Goal: Feedback & Contribution: Contribute content

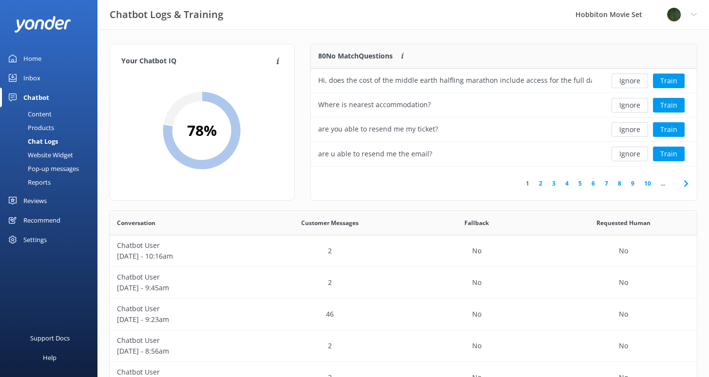
scroll to position [334, 580]
click at [634, 84] on button "Ignore" at bounding box center [630, 81] width 37 height 15
click at [625, 82] on button "Ignore" at bounding box center [630, 81] width 37 height 15
click at [627, 84] on button "Ignore" at bounding box center [630, 81] width 37 height 15
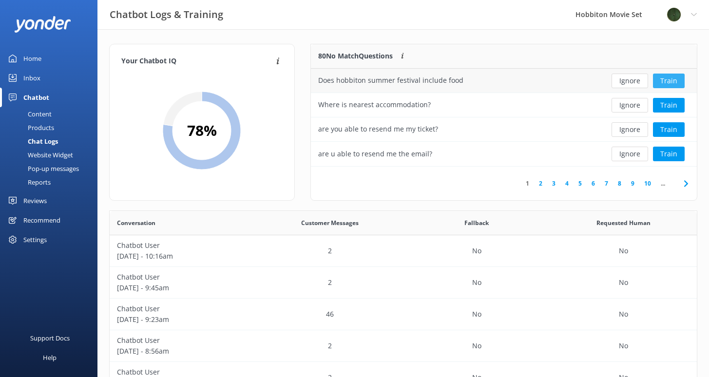
click at [673, 82] on button "Train" at bounding box center [669, 81] width 32 height 15
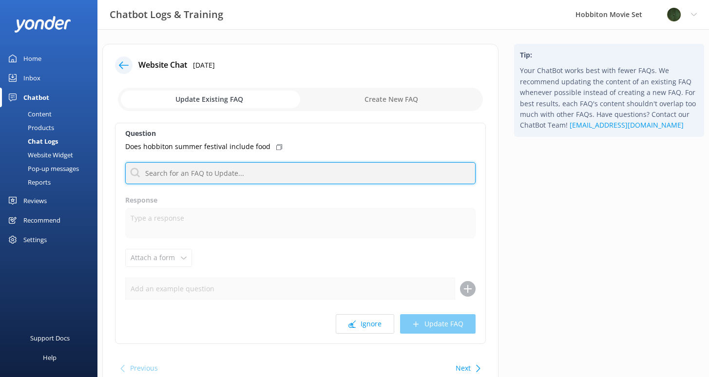
click at [214, 176] on input "text" at bounding box center [300, 173] width 351 height 22
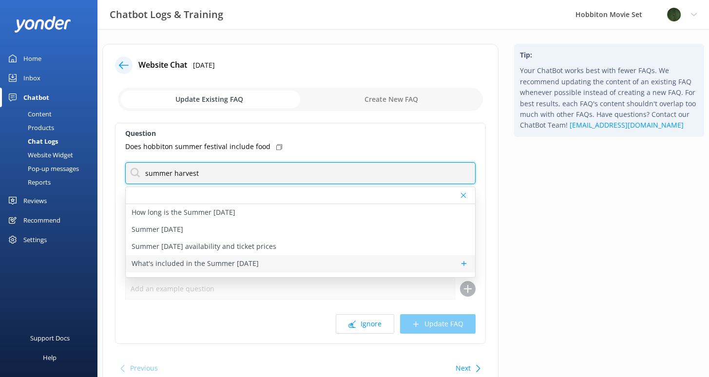
type input "summer harvest"
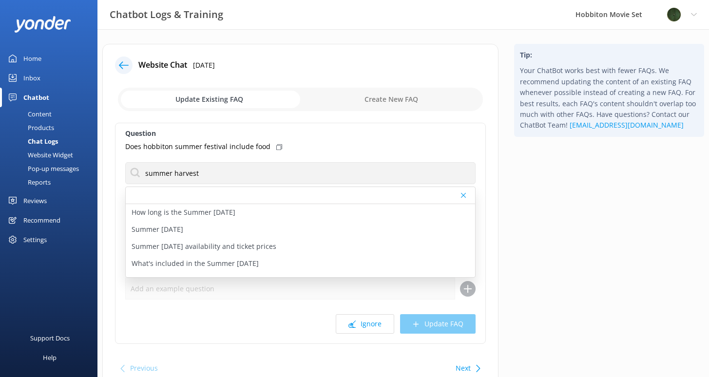
click at [194, 265] on p "What's included in the Summer [DATE]" at bounding box center [195, 263] width 127 height 11
type textarea "Summer [DATE] ticket prices include: - A tour of Hobbiton Movie Set - Hobbit So…"
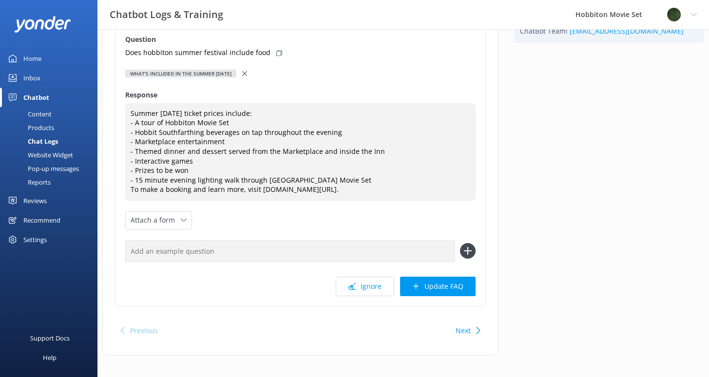
scroll to position [99, 0]
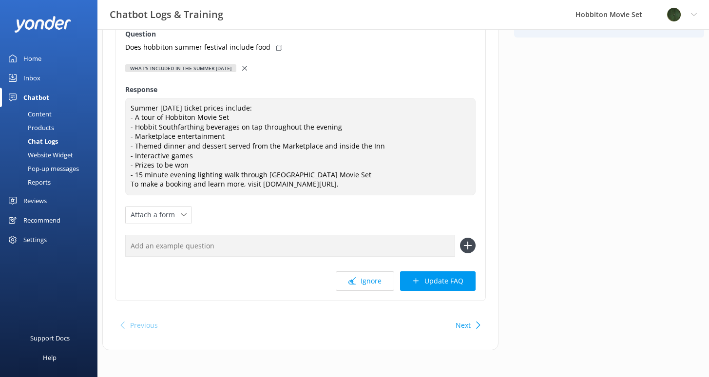
click at [439, 283] on button "Update FAQ" at bounding box center [438, 282] width 76 height 20
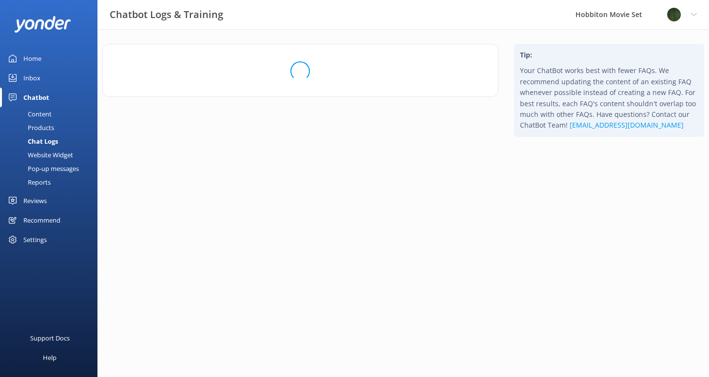
scroll to position [0, 0]
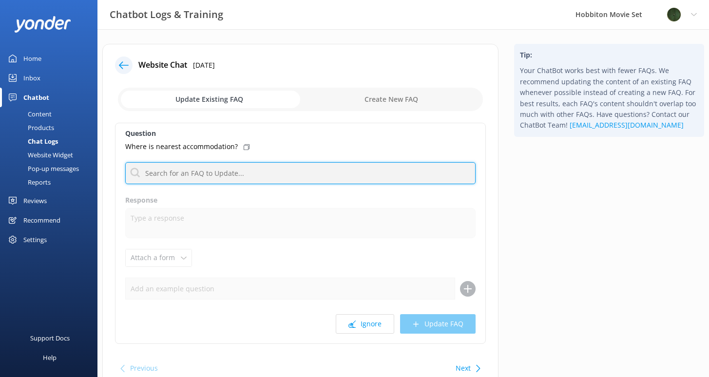
click at [239, 166] on input "text" at bounding box center [300, 173] width 351 height 22
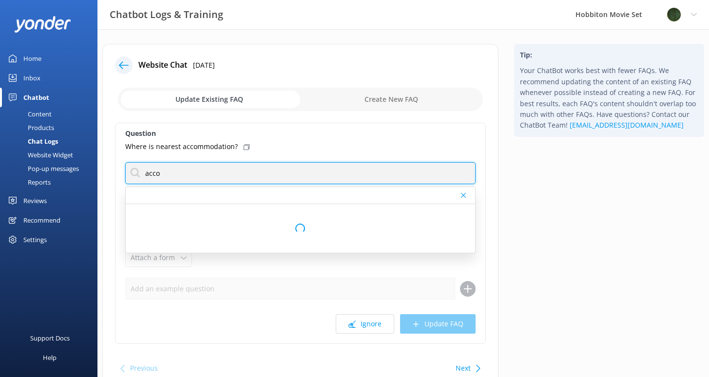
type input "accomm"
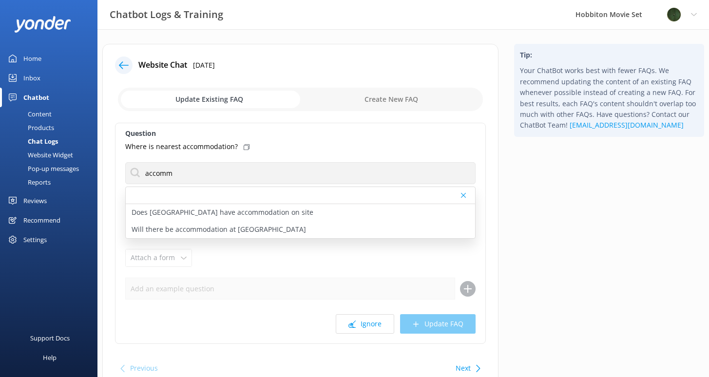
click at [215, 213] on p "Does [GEOGRAPHIC_DATA] have accommodation on site" at bounding box center [223, 212] width 182 height 11
type textarea "There is no accommodation available at [GEOGRAPHIC_DATA] Movie Set. For accommo…"
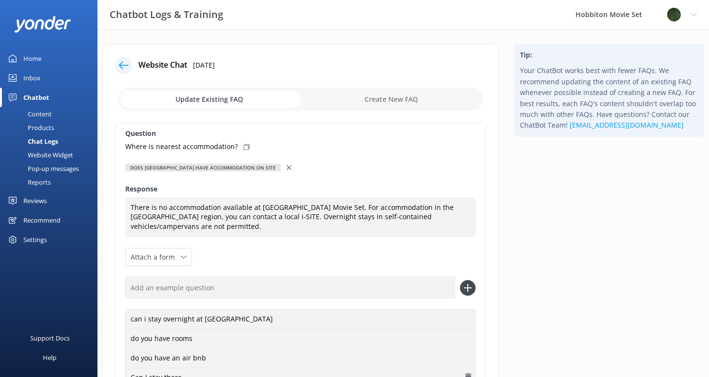
scroll to position [143, 0]
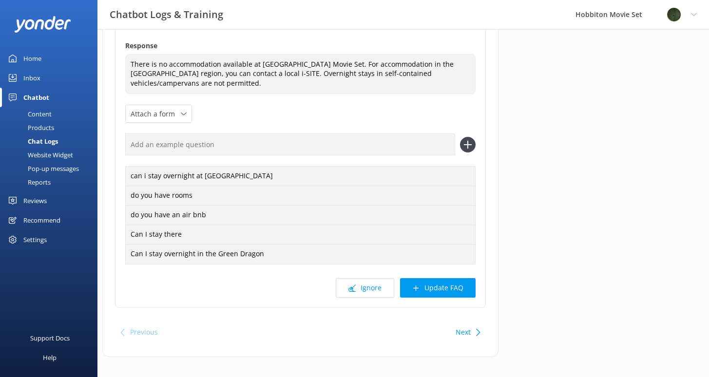
click at [435, 281] on button "Update FAQ" at bounding box center [438, 288] width 76 height 20
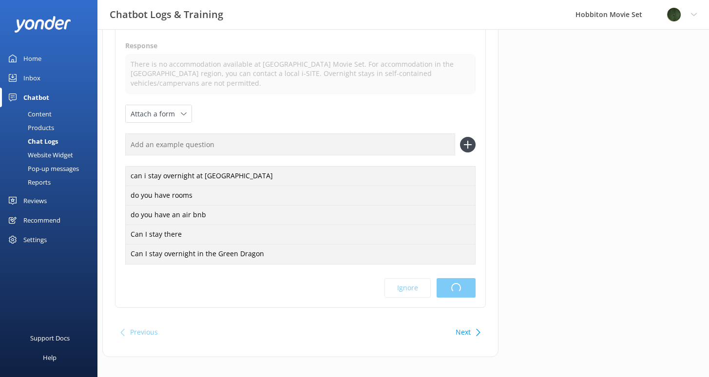
scroll to position [0, 0]
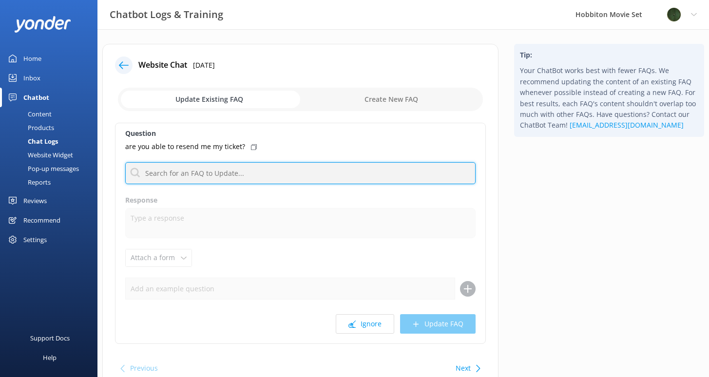
click at [302, 171] on input "text" at bounding box center [300, 173] width 351 height 22
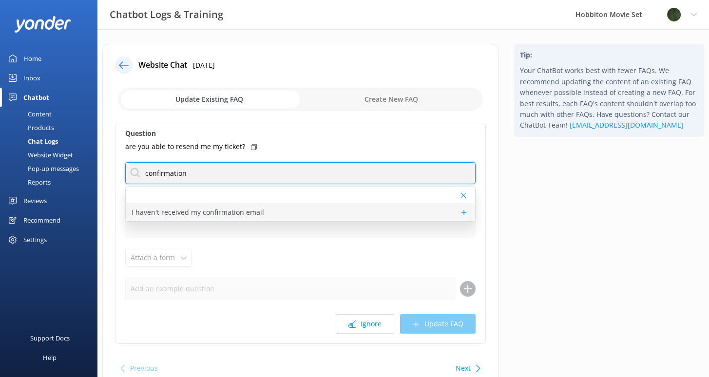
type input "confirmation"
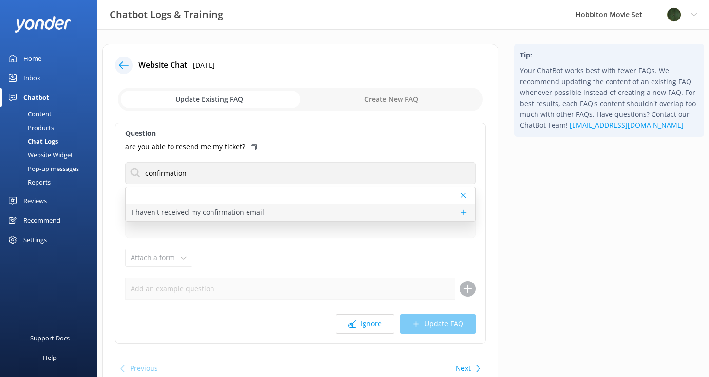
click at [312, 217] on div "I haven't received my confirmation email" at bounding box center [301, 212] width 350 height 17
type textarea "When you make a booking with us online, our system will automatically send you …"
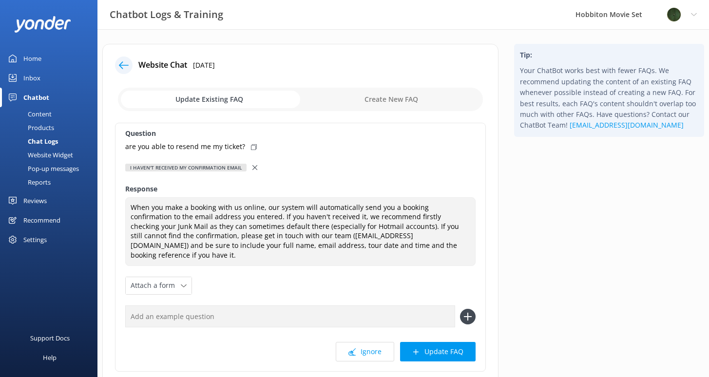
drag, startPoint x: 455, startPoint y: 347, endPoint x: 445, endPoint y: 344, distance: 10.6
click at [454, 347] on button "Update FAQ" at bounding box center [438, 352] width 76 height 20
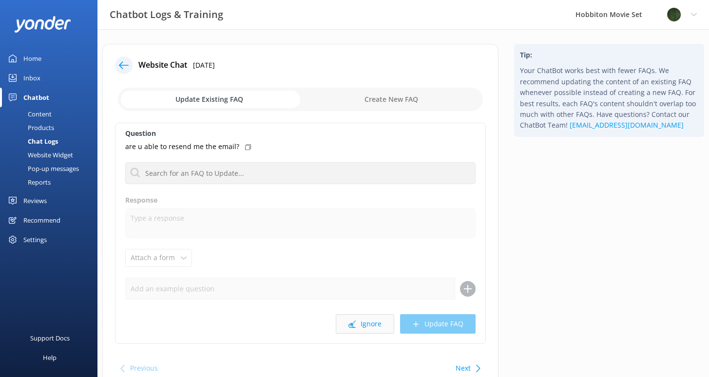
click at [356, 325] on icon at bounding box center [352, 324] width 7 height 7
click at [358, 324] on button "Ignore" at bounding box center [365, 324] width 59 height 20
click at [364, 328] on button "Ignore" at bounding box center [365, 324] width 59 height 20
click at [362, 329] on button "Ignore" at bounding box center [365, 324] width 59 height 20
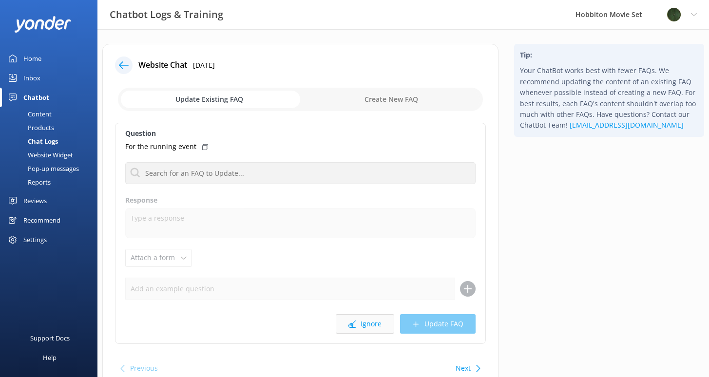
click at [371, 323] on button "Ignore" at bounding box center [365, 324] width 59 height 20
click at [369, 327] on button "Ignore" at bounding box center [365, 324] width 59 height 20
click at [359, 327] on button "Ignore" at bounding box center [365, 324] width 59 height 20
click at [366, 324] on button "Ignore" at bounding box center [365, 324] width 59 height 20
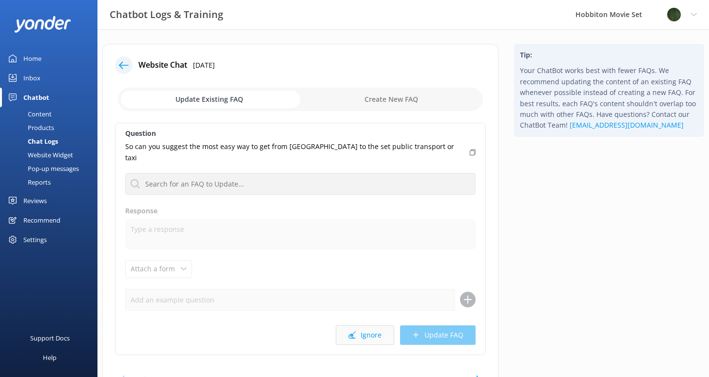
click at [386, 326] on button "Ignore" at bounding box center [365, 336] width 59 height 20
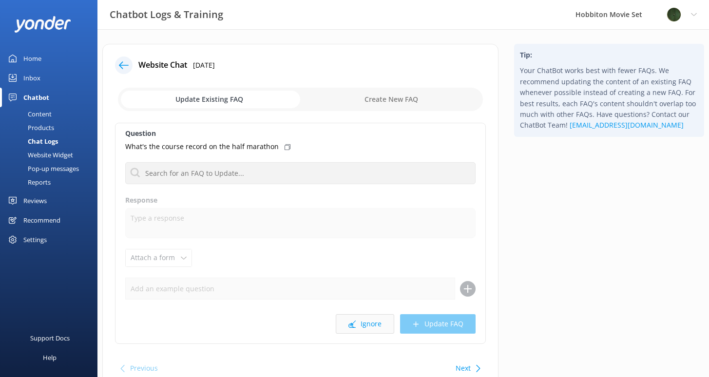
click at [361, 324] on button "Ignore" at bounding box center [365, 324] width 59 height 20
click at [377, 328] on button "Ignore" at bounding box center [365, 324] width 59 height 20
click at [376, 327] on button "Ignore" at bounding box center [365, 324] width 59 height 20
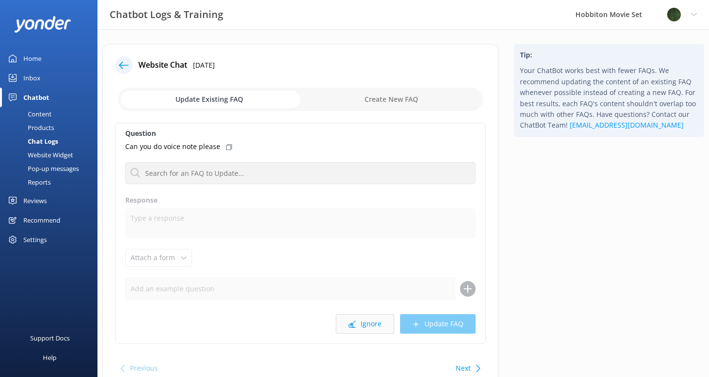
click at [377, 327] on button "Ignore" at bounding box center [365, 324] width 59 height 20
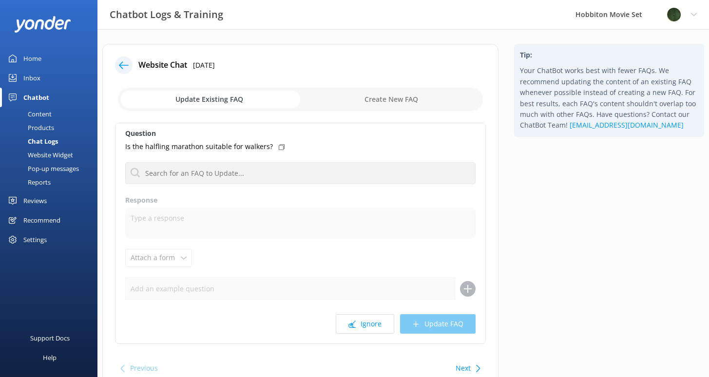
click at [377, 327] on button "Ignore" at bounding box center [365, 324] width 59 height 20
click at [378, 331] on button "Ignore" at bounding box center [365, 324] width 59 height 20
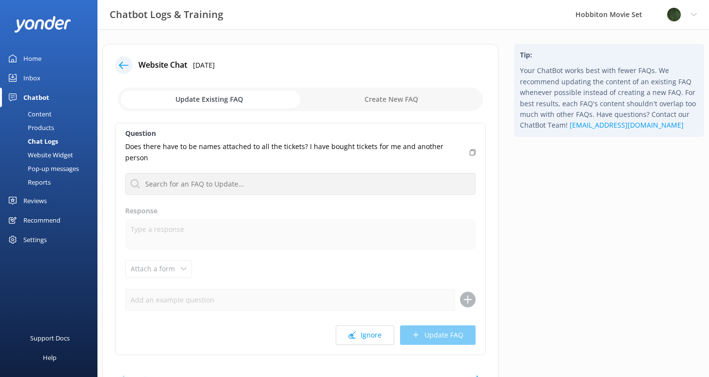
click at [378, 331] on button "Ignore" at bounding box center [365, 336] width 59 height 20
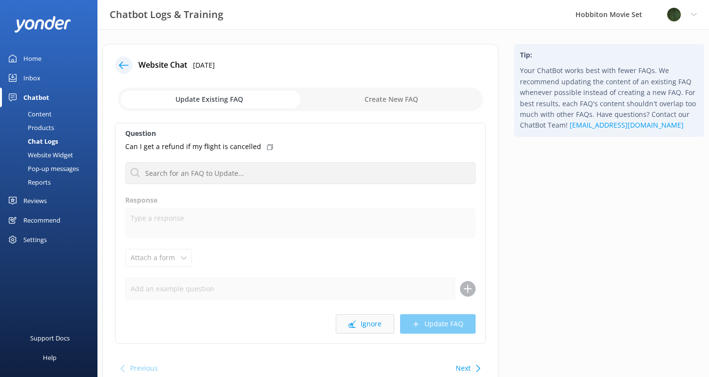
click at [379, 326] on button "Ignore" at bounding box center [365, 324] width 59 height 20
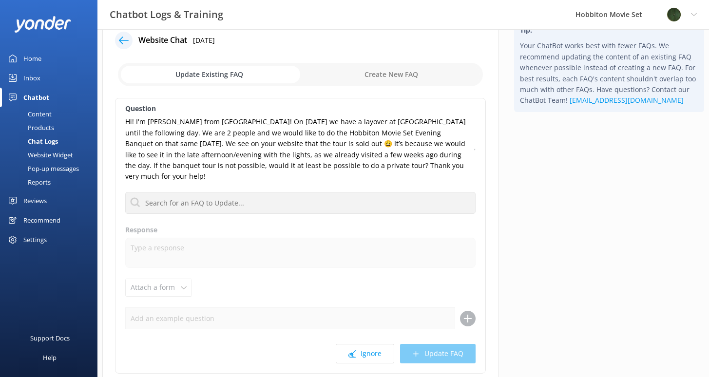
scroll to position [25, 0]
click at [375, 344] on button "Ignore" at bounding box center [365, 354] width 59 height 20
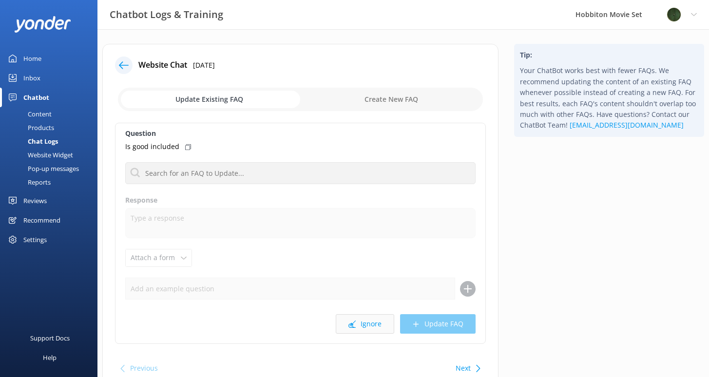
click at [375, 334] on button "Ignore" at bounding box center [365, 324] width 59 height 20
click at [378, 326] on button "Ignore" at bounding box center [365, 324] width 59 height 20
click at [376, 325] on button "Ignore" at bounding box center [365, 324] width 59 height 20
click at [368, 325] on button "Ignore" at bounding box center [365, 324] width 59 height 20
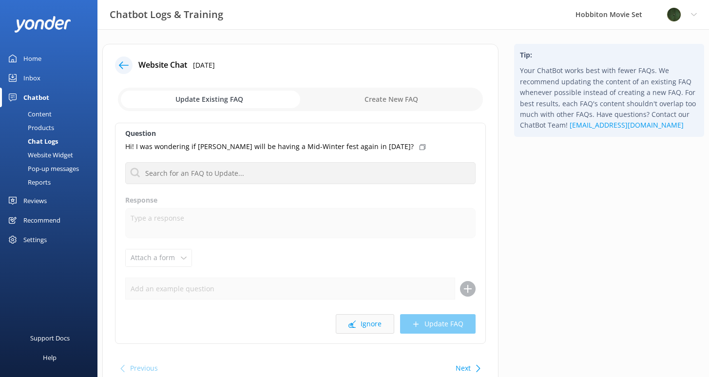
click at [369, 326] on button "Ignore" at bounding box center [365, 324] width 59 height 20
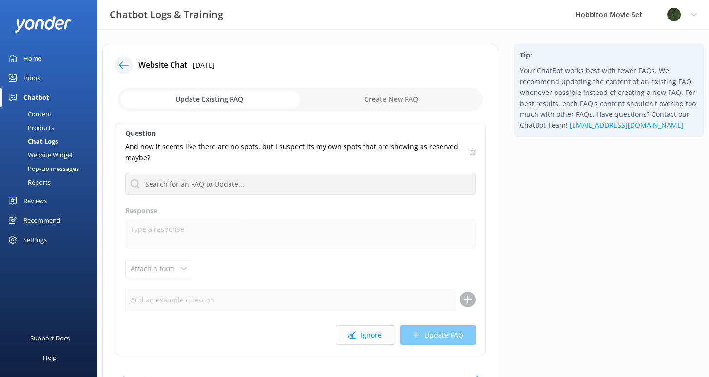
click at [372, 326] on button "Ignore" at bounding box center [365, 336] width 59 height 20
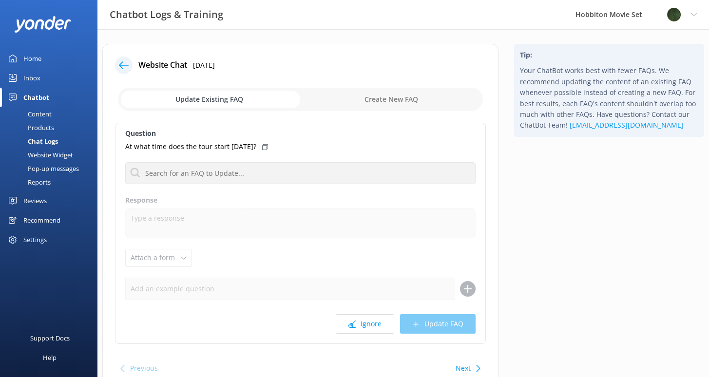
click at [372, 326] on button "Ignore" at bounding box center [365, 324] width 59 height 20
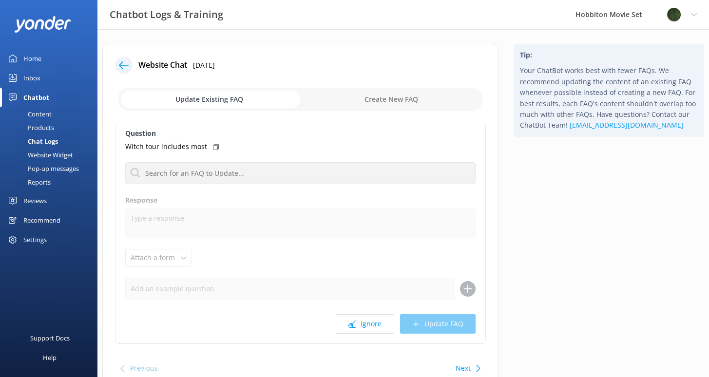
click at [372, 326] on button "Ignore" at bounding box center [365, 324] width 59 height 20
click at [373, 325] on button "Ignore" at bounding box center [365, 324] width 59 height 20
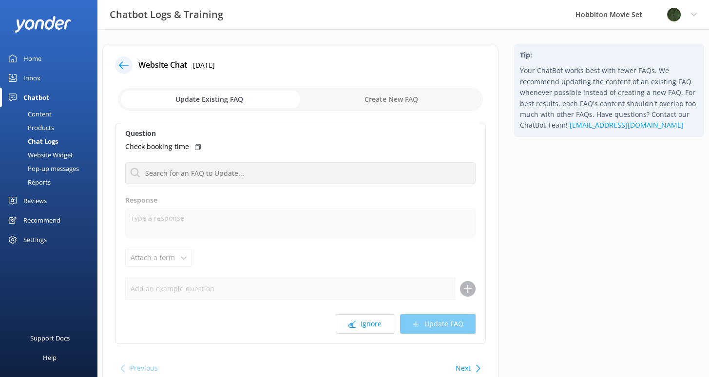
click at [373, 325] on button "Ignore" at bounding box center [365, 324] width 59 height 20
click at [372, 326] on button "Ignore" at bounding box center [365, 324] width 59 height 20
click at [371, 327] on button "Ignore" at bounding box center [365, 324] width 59 height 20
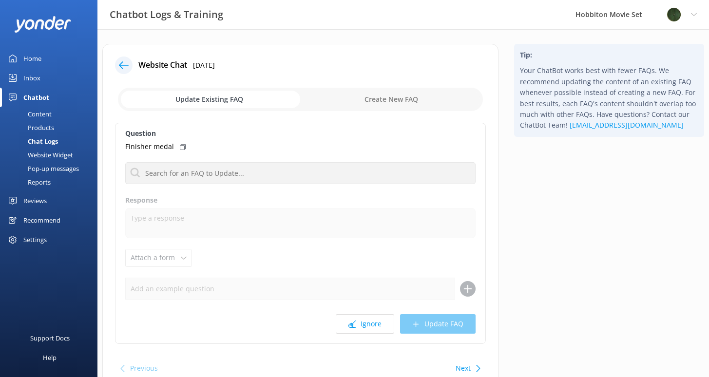
click at [371, 327] on button "Ignore" at bounding box center [365, 324] width 59 height 20
